Goal: Task Accomplishment & Management: Manage account settings

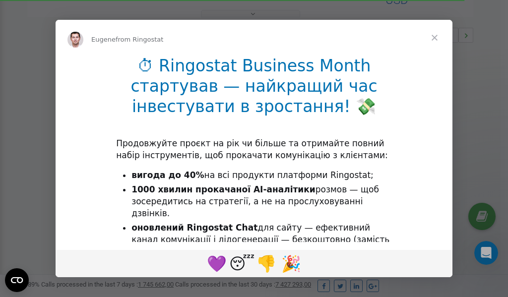
click at [434, 38] on span "Close" at bounding box center [434, 38] width 36 height 36
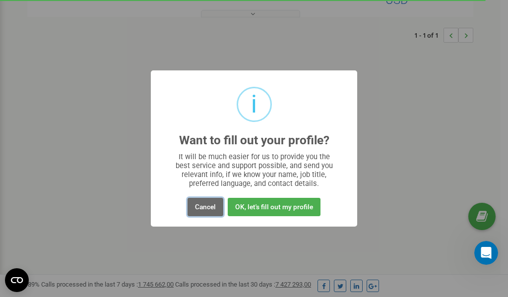
click at [207, 206] on button "Cancel" at bounding box center [205, 207] width 36 height 18
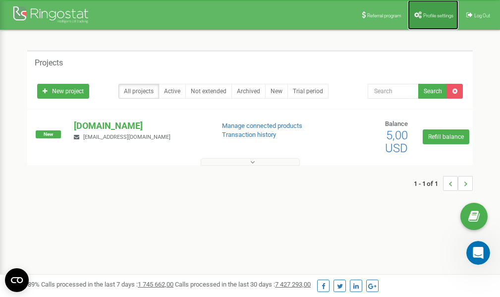
click at [433, 17] on span "Profile settings" at bounding box center [438, 15] width 30 height 5
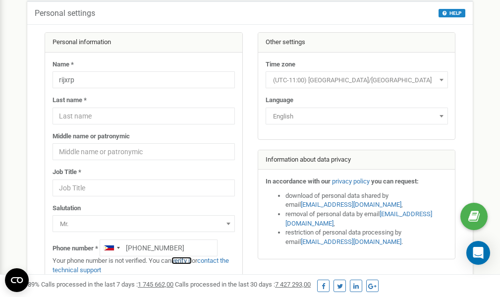
click at [186, 261] on link "verify it" at bounding box center [182, 260] width 20 height 7
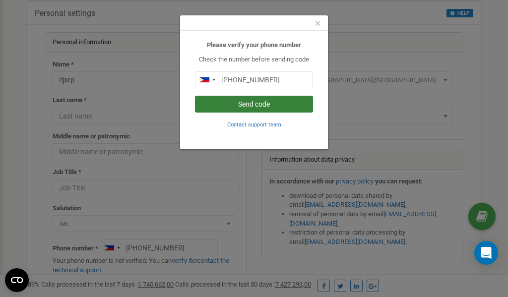
click at [256, 104] on button "Send code" at bounding box center [254, 104] width 118 height 17
